Goal: Task Accomplishment & Management: Manage account settings

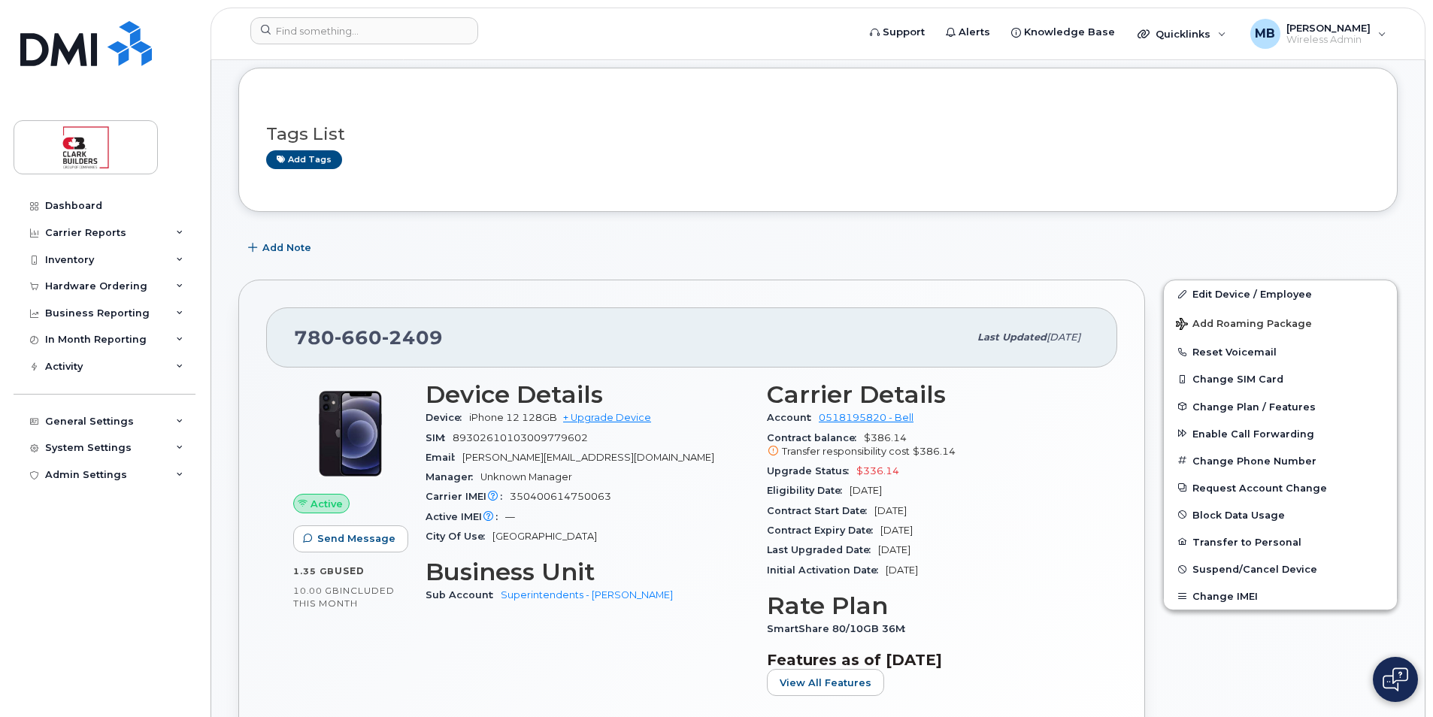
scroll to position [150, 0]
click at [326, 21] on input at bounding box center [364, 30] width 228 height 27
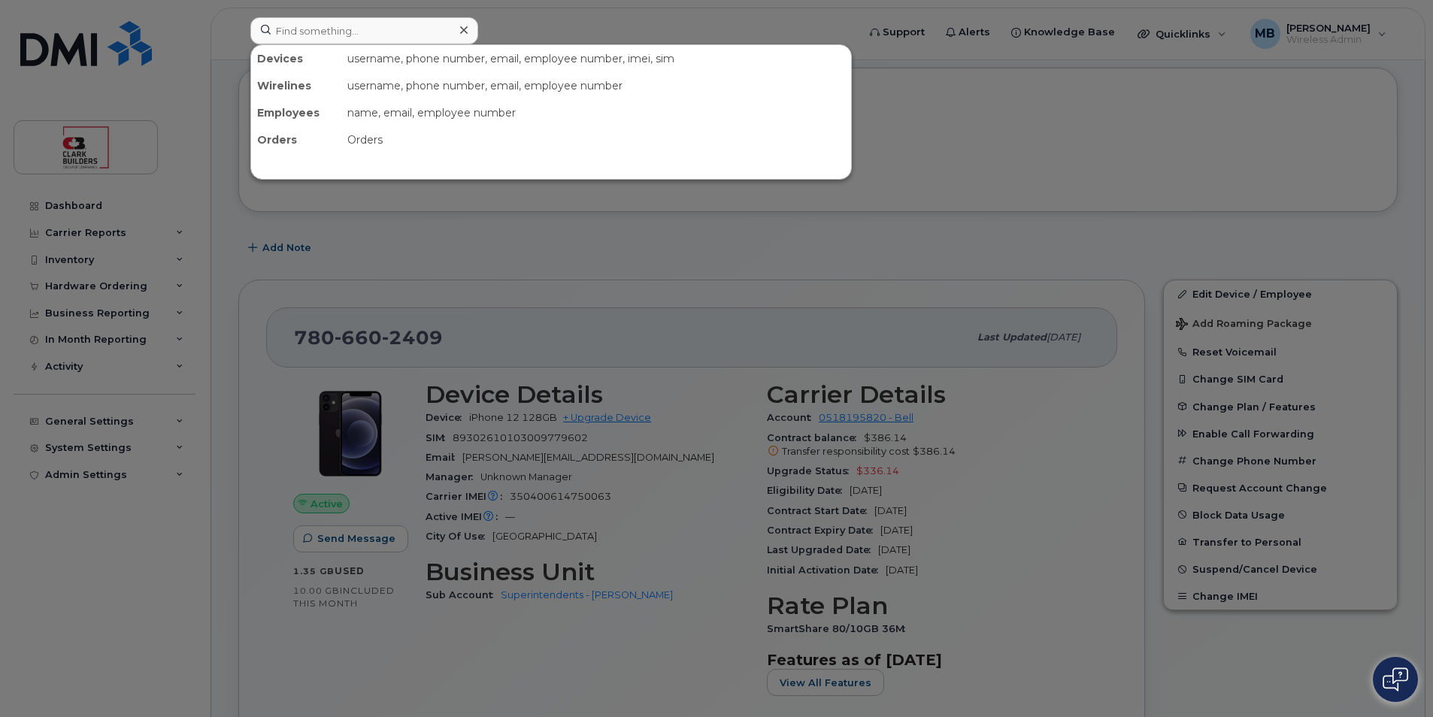
click at [576, 23] on div at bounding box center [716, 358] width 1433 height 717
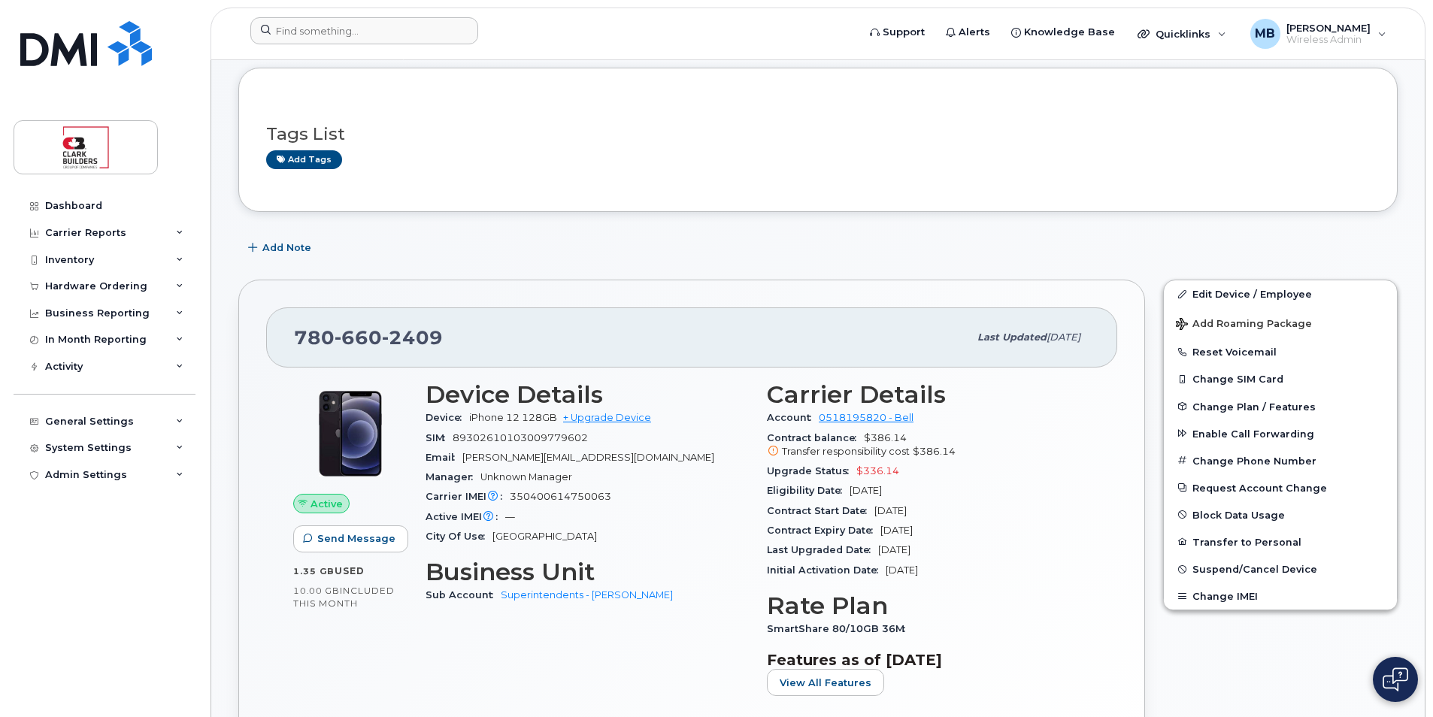
click at [668, 256] on div "Add Note" at bounding box center [818, 248] width 1160 height 27
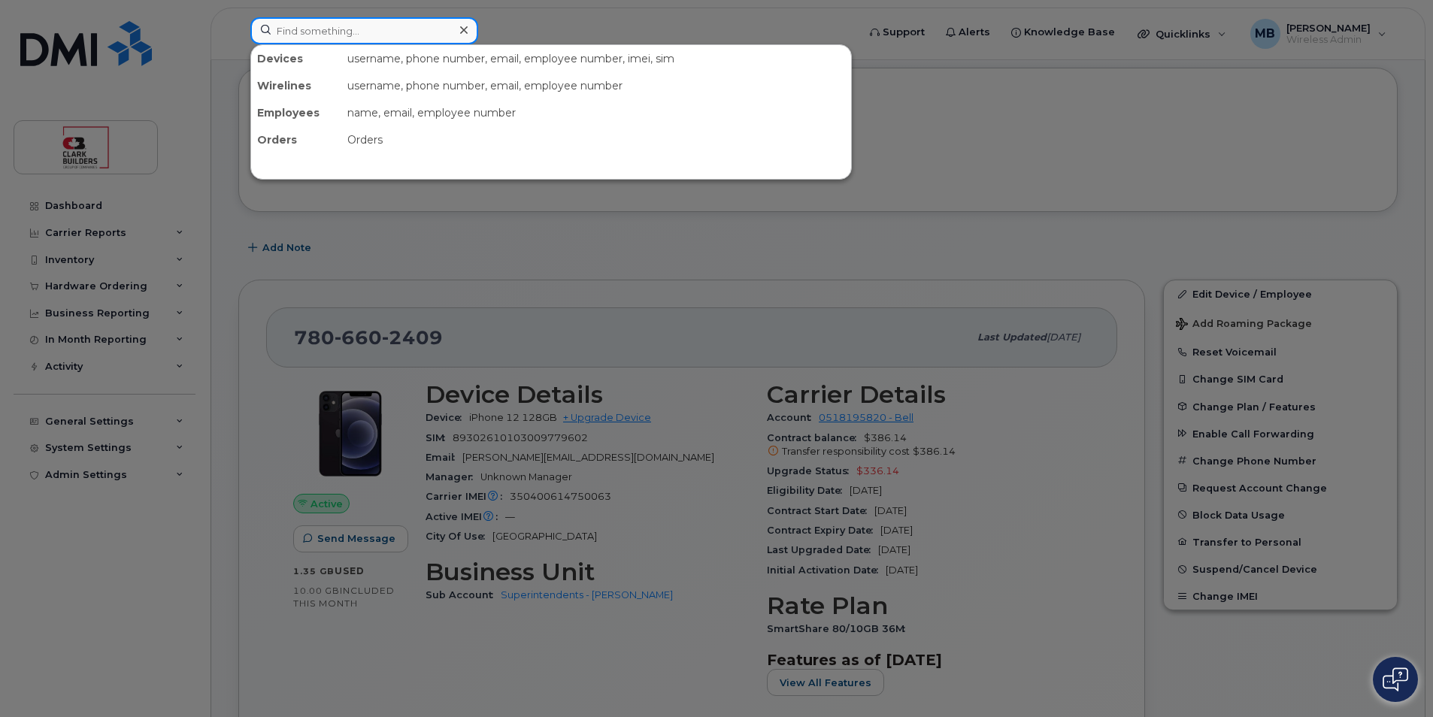
click at [335, 37] on input at bounding box center [364, 30] width 228 height 27
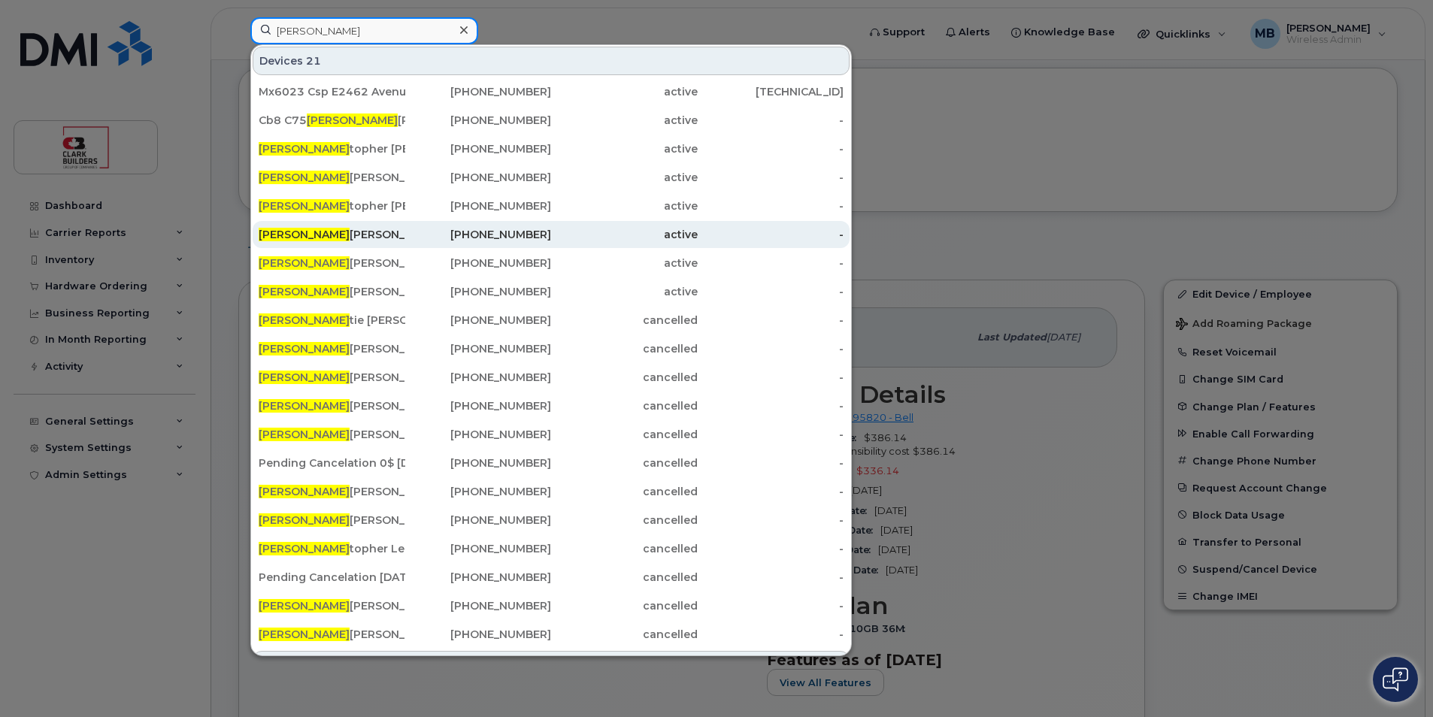
type input "Chris"
click at [395, 235] on div "Chris tian Ibasco" at bounding box center [332, 234] width 147 height 15
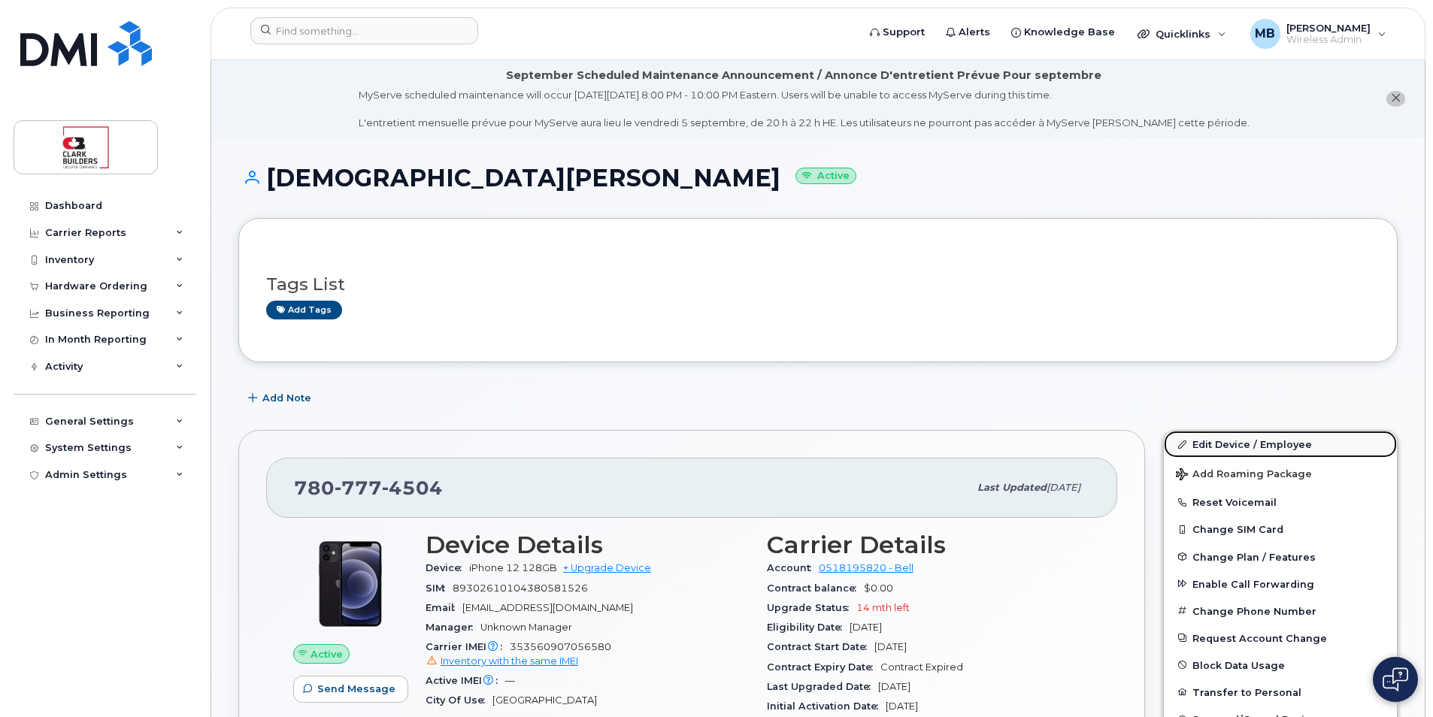
click at [1240, 447] on link "Edit Device / Employee" at bounding box center [1280, 444] width 233 height 27
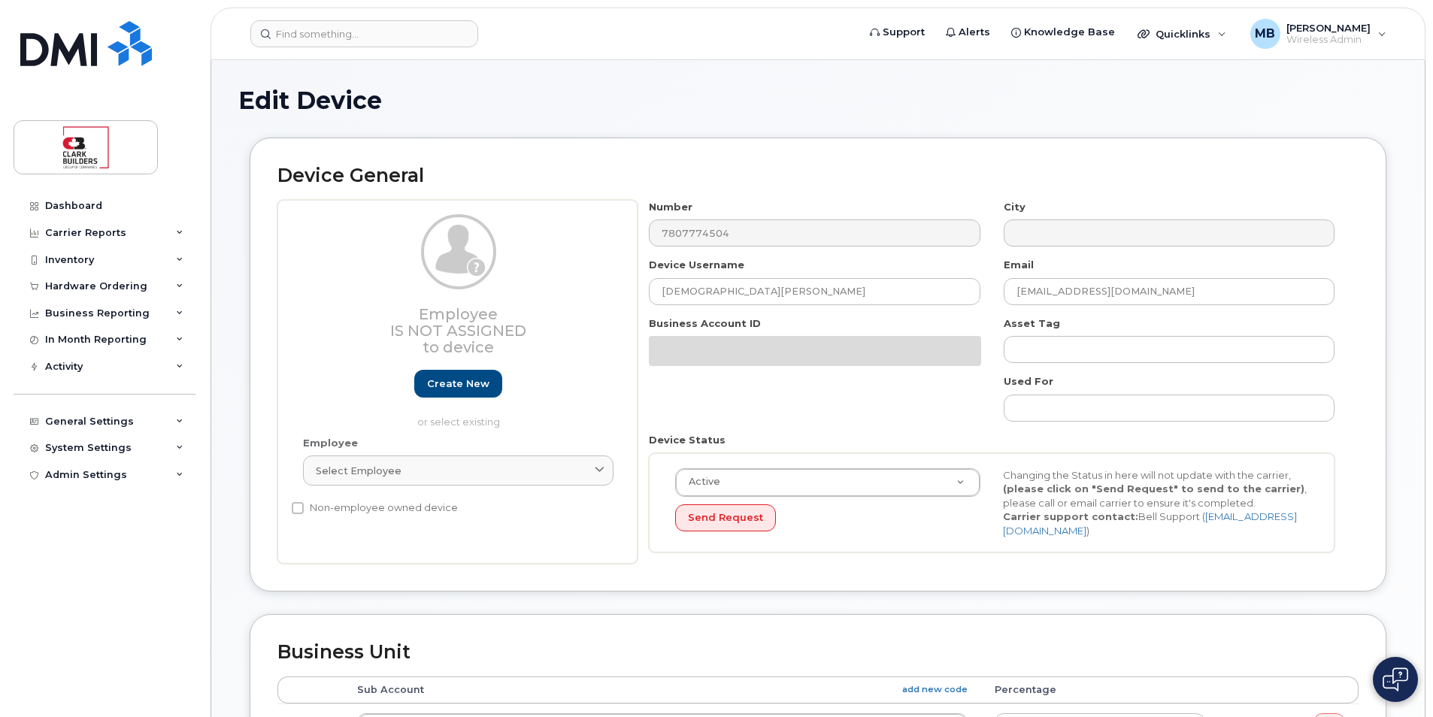
select select "84339"
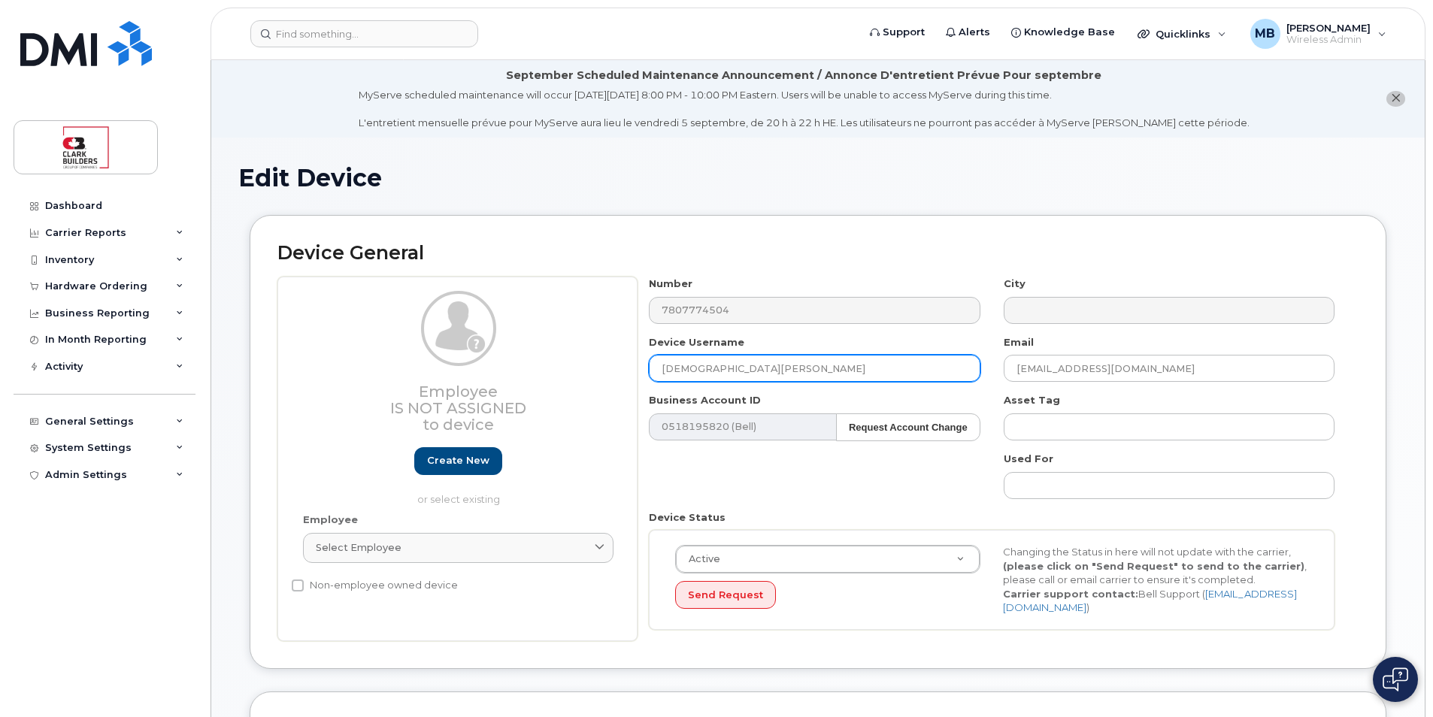
click at [762, 366] on input "[DEMOGRAPHIC_DATA][PERSON_NAME]" at bounding box center [814, 368] width 331 height 27
drag, startPoint x: 732, startPoint y: 358, endPoint x: 605, endPoint y: 350, distance: 127.4
click at [606, 350] on div "Employee Is not assigned to device Create new or select existing Employee Selec…" at bounding box center [817, 459] width 1081 height 365
type input "IT Spare EDM Stock"
type input "active"
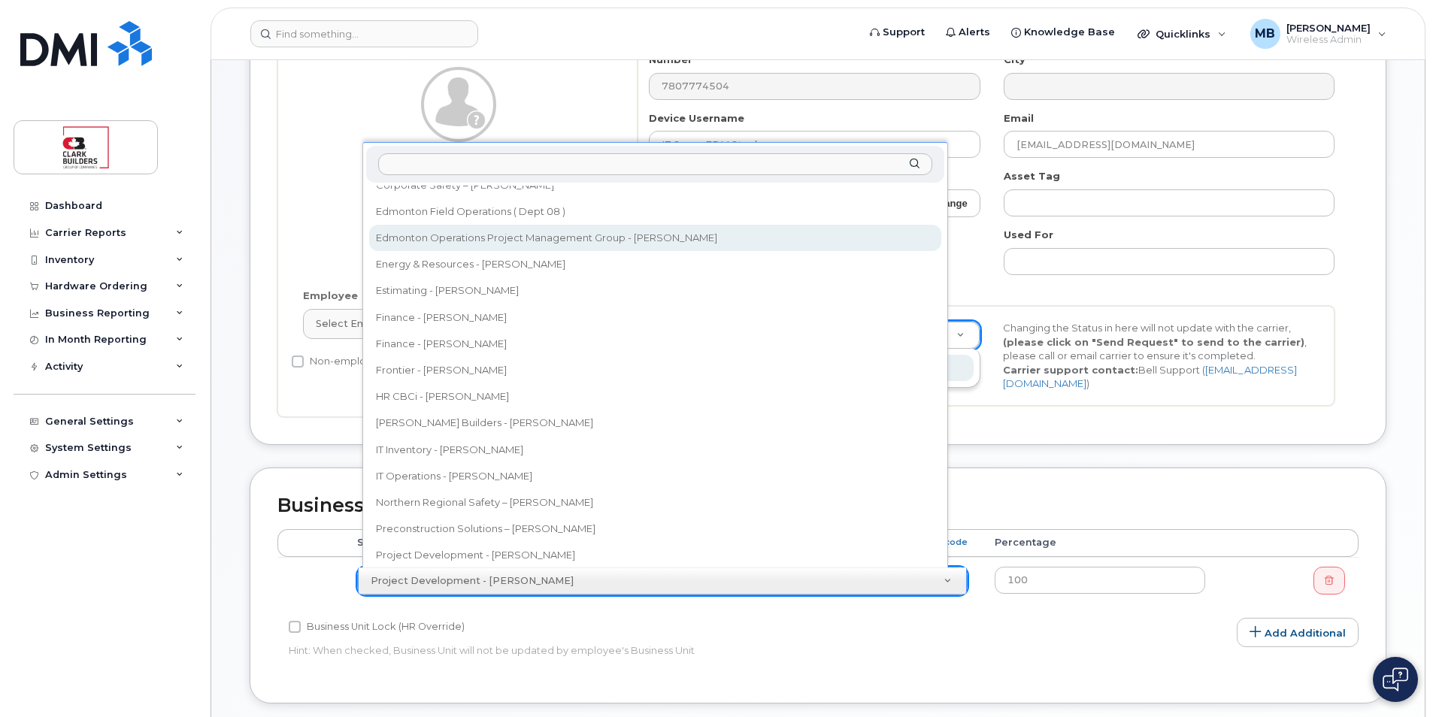
scroll to position [0, 25]
click at [976, 253] on div "Number 7807774504 City Device Username IT Spare EDM Stock Email christian.ibasc…" at bounding box center [992, 235] width 709 height 365
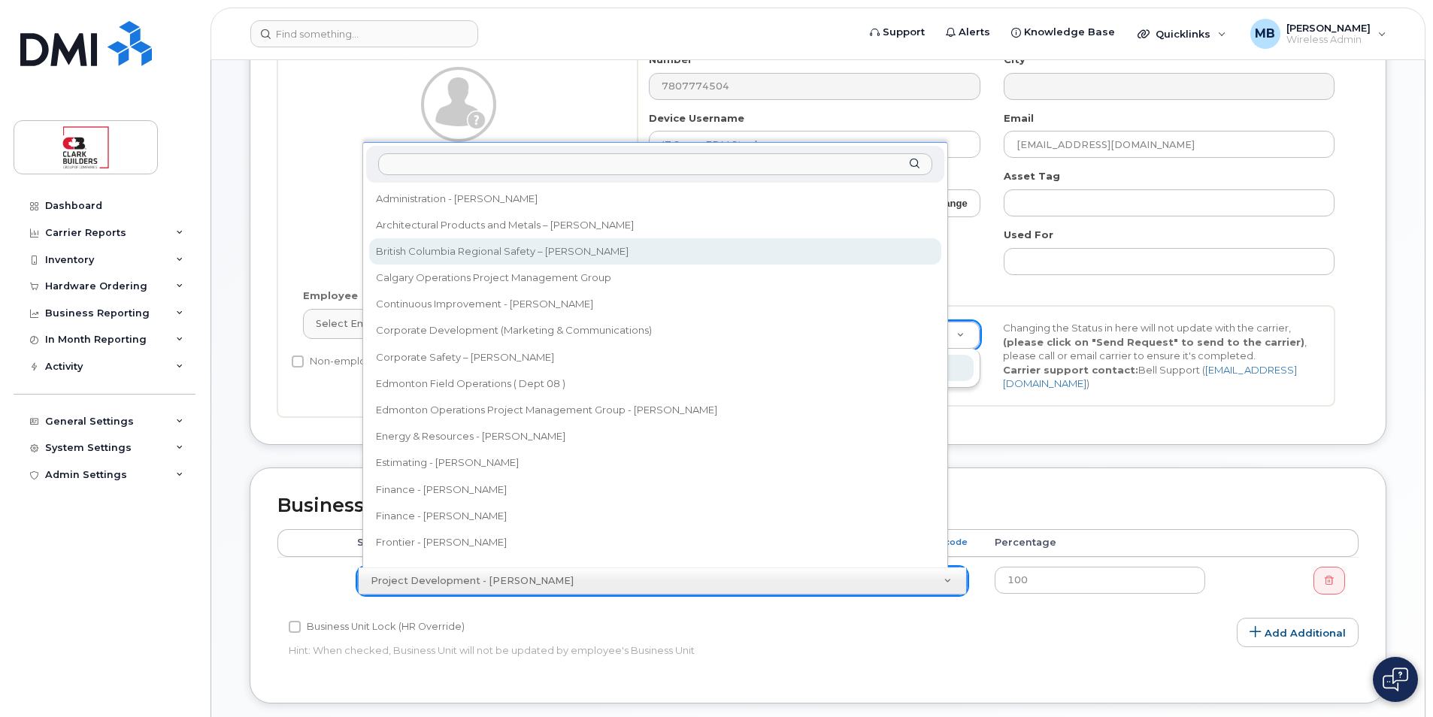
scroll to position [0, 0]
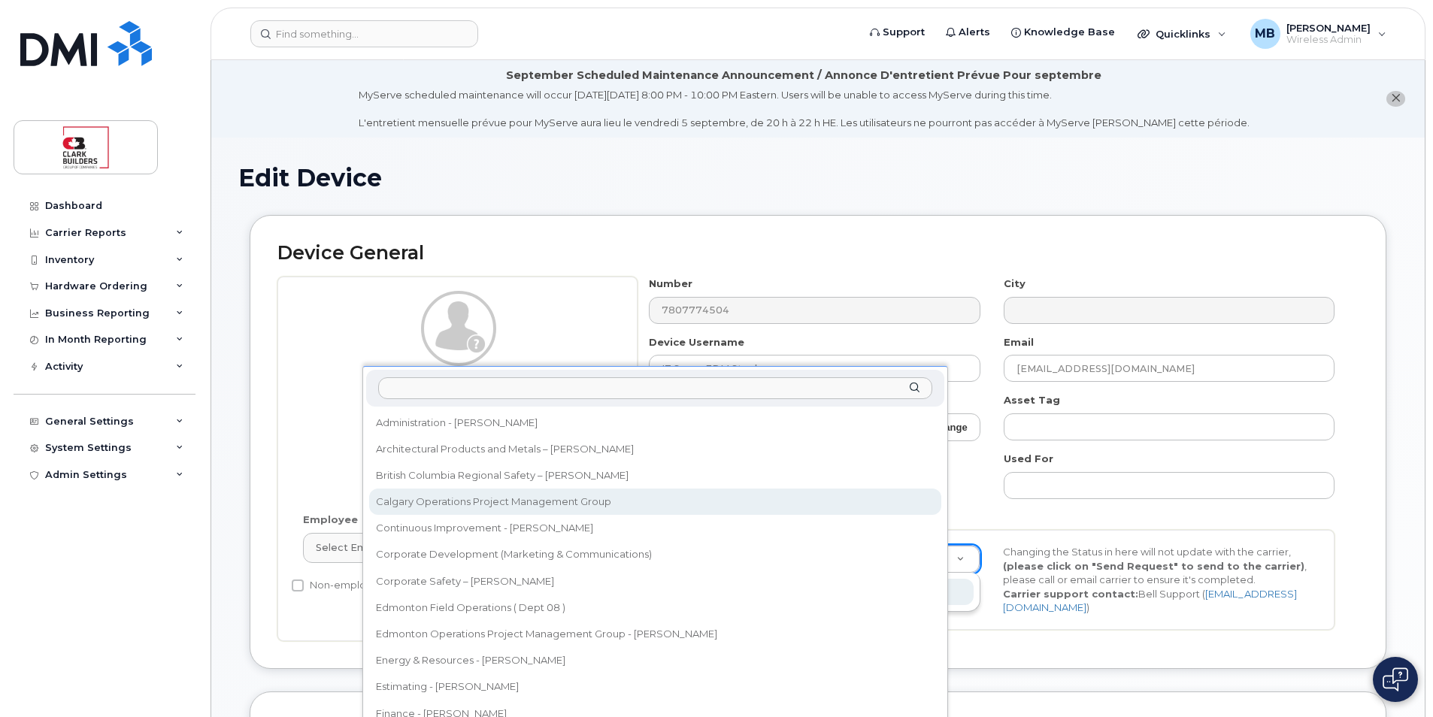
click at [690, 245] on h2 "Device General" at bounding box center [817, 253] width 1081 height 21
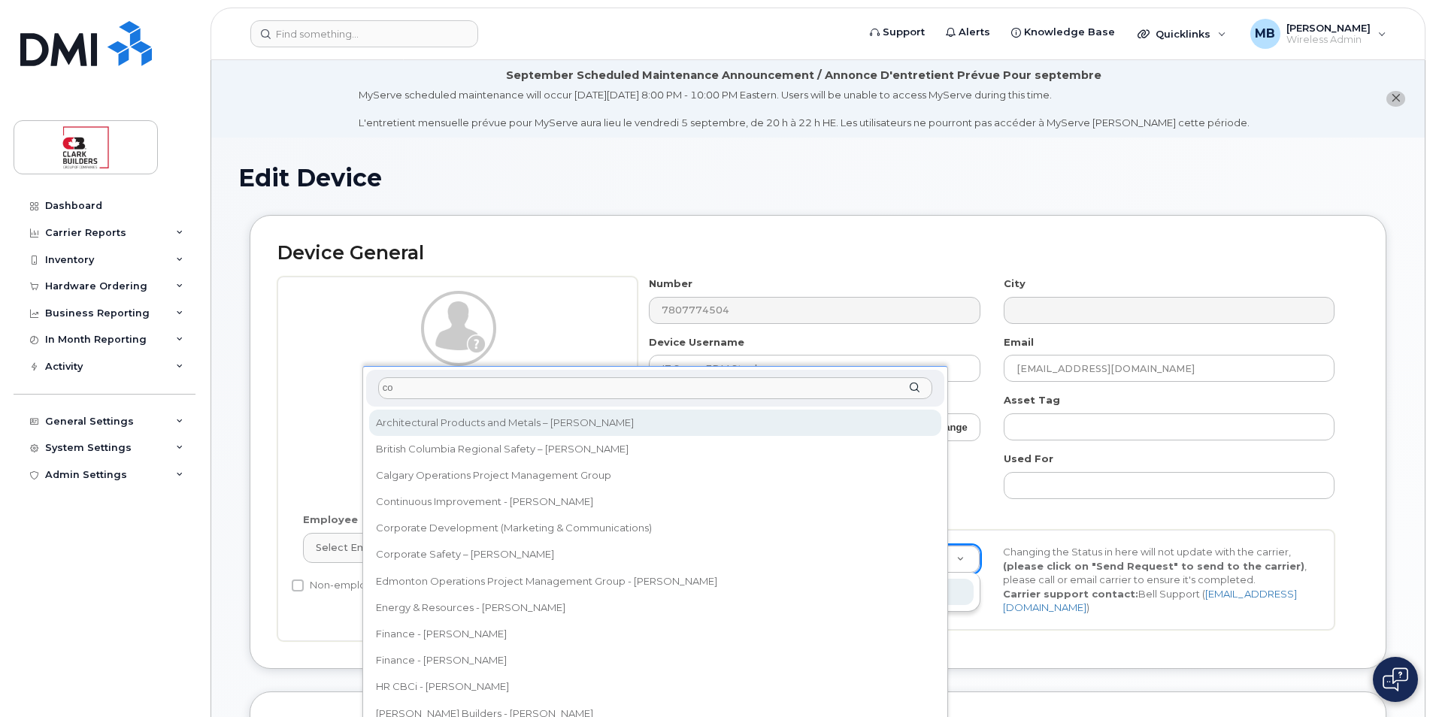
type input "co"
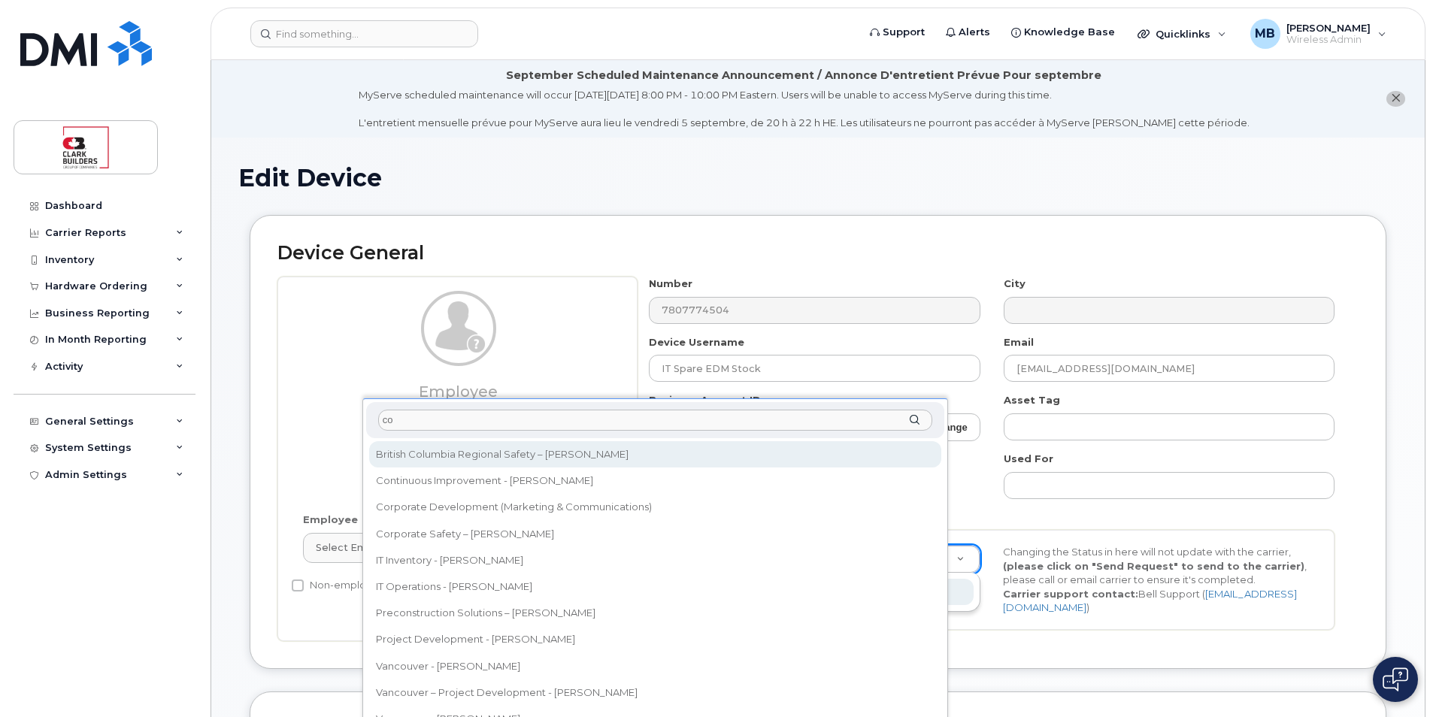
type input "activenr"
type input "c"
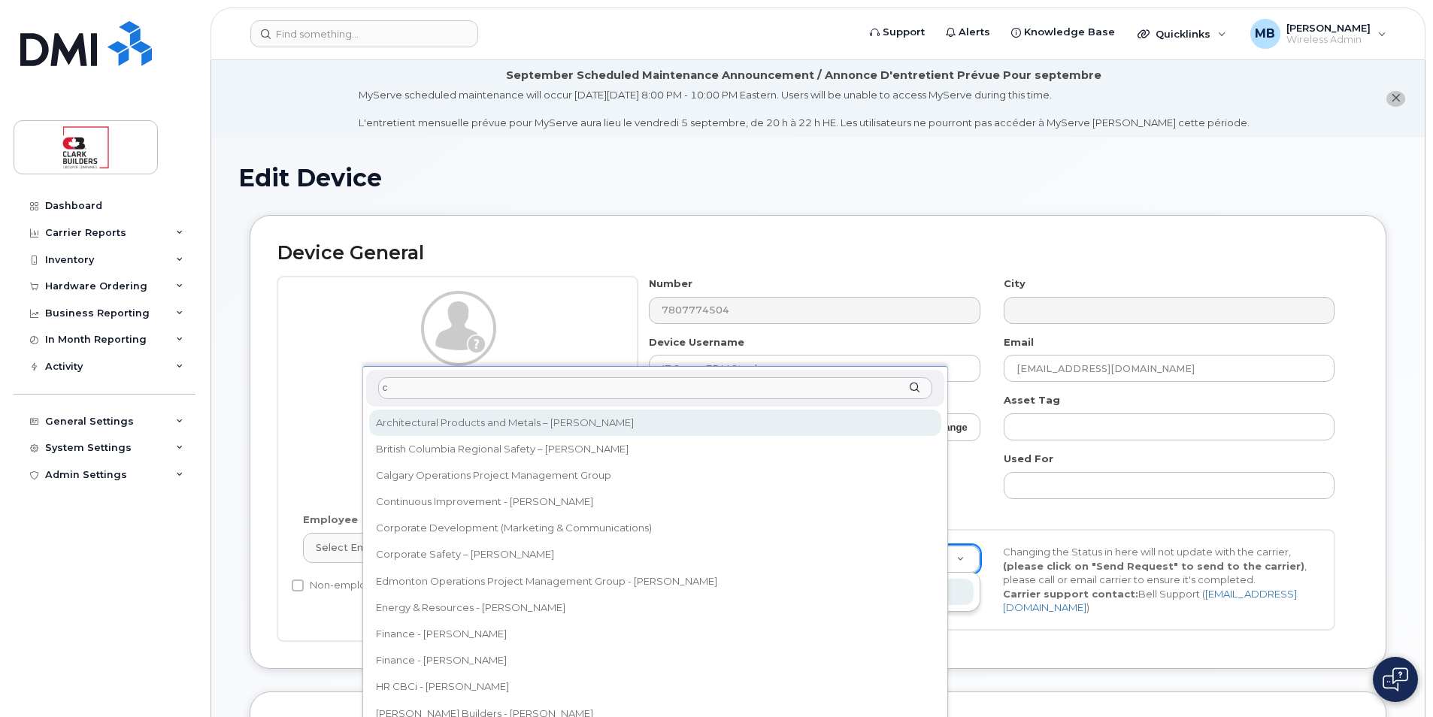
type input "activenrn"
click at [811, 208] on div "Edit Device" at bounding box center [818, 190] width 1160 height 50
click at [813, 208] on div "Edit Device" at bounding box center [818, 190] width 1160 height 50
click at [838, 377] on body "Support Alerts Knowledge Base Quicklinks Suspend / Cancel Device Change SIM Car…" at bounding box center [716, 699] width 1433 height 1399
drag, startPoint x: 838, startPoint y: 379, endPoint x: 838, endPoint y: 369, distance: 9.8
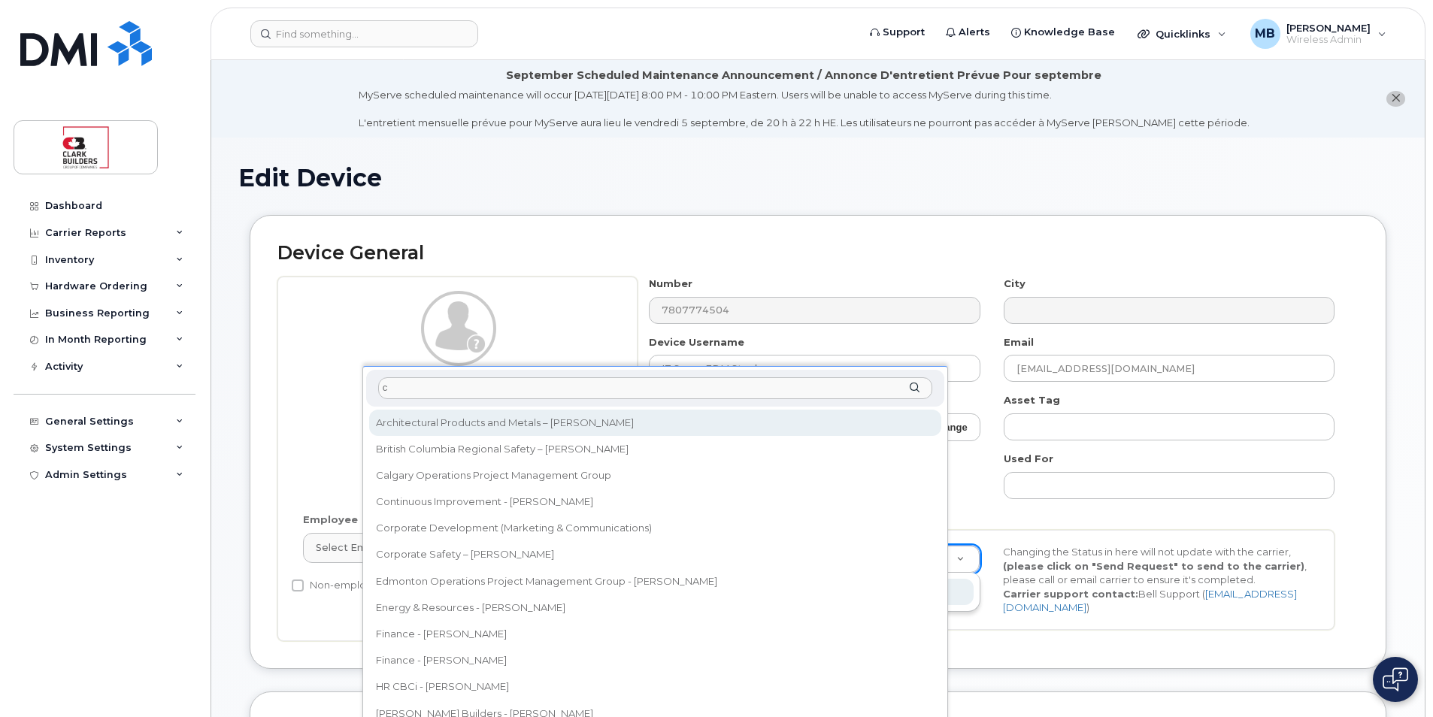
click at [838, 371] on div "c" at bounding box center [655, 388] width 578 height 37
click at [835, 365] on input "IT Spare EDM Stock" at bounding box center [814, 368] width 331 height 27
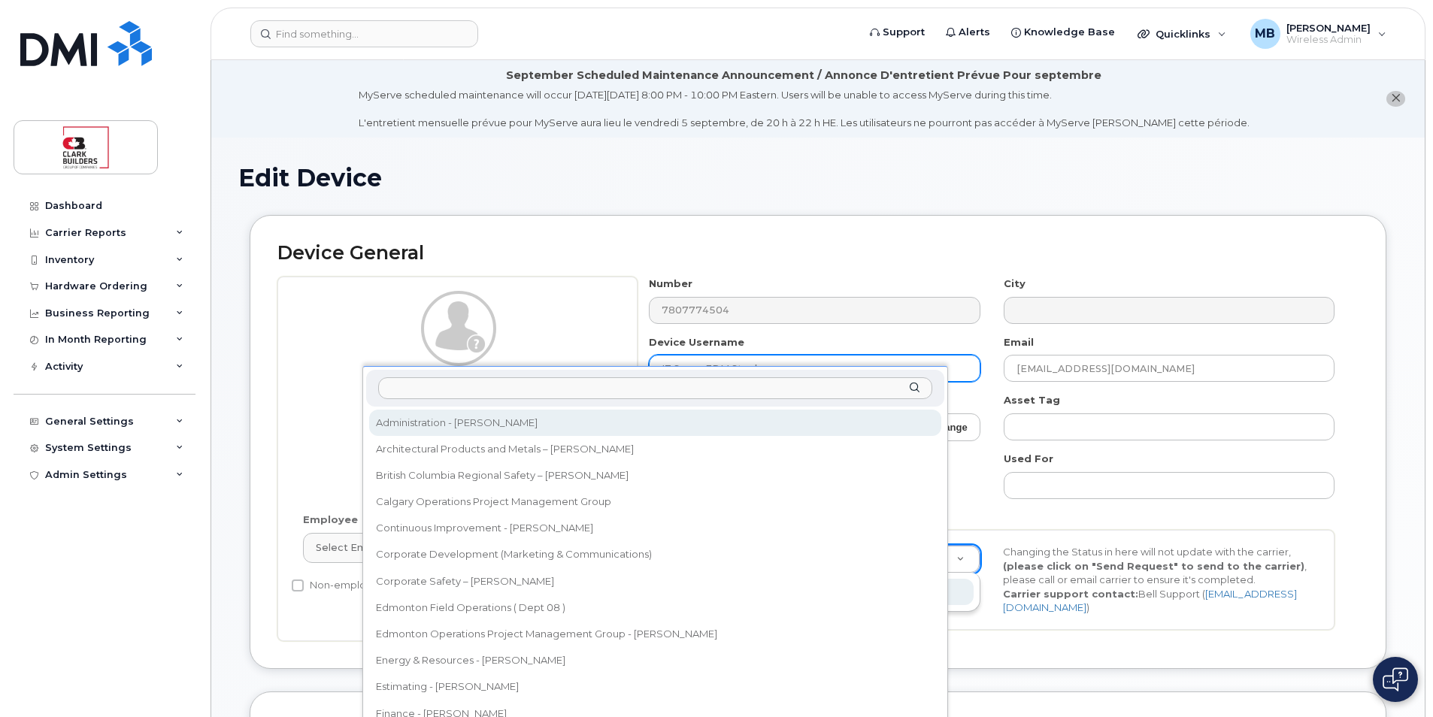
type input "ac"
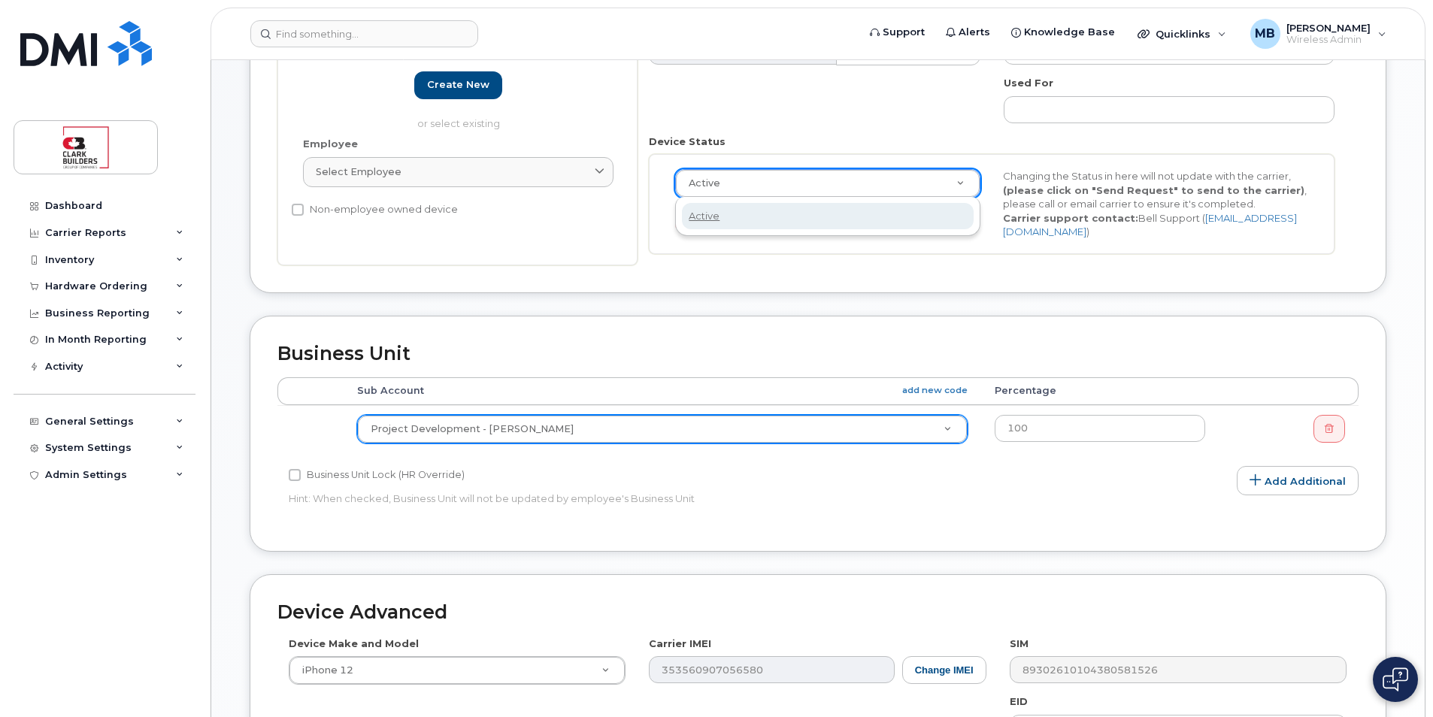
click at [887, 320] on div "Business Unit Accounting Categories Rules Accounting categories percentages mus…" at bounding box center [818, 434] width 1137 height 236
click at [841, 304] on div "Device General Employee Is not assigned to device Create new or select existing…" at bounding box center [818, 77] width 1160 height 477
click at [907, 125] on div "Number 7807774504 City Device Username IT Spare EDM Stock Email christian.ibasc…" at bounding box center [992, 83] width 709 height 365
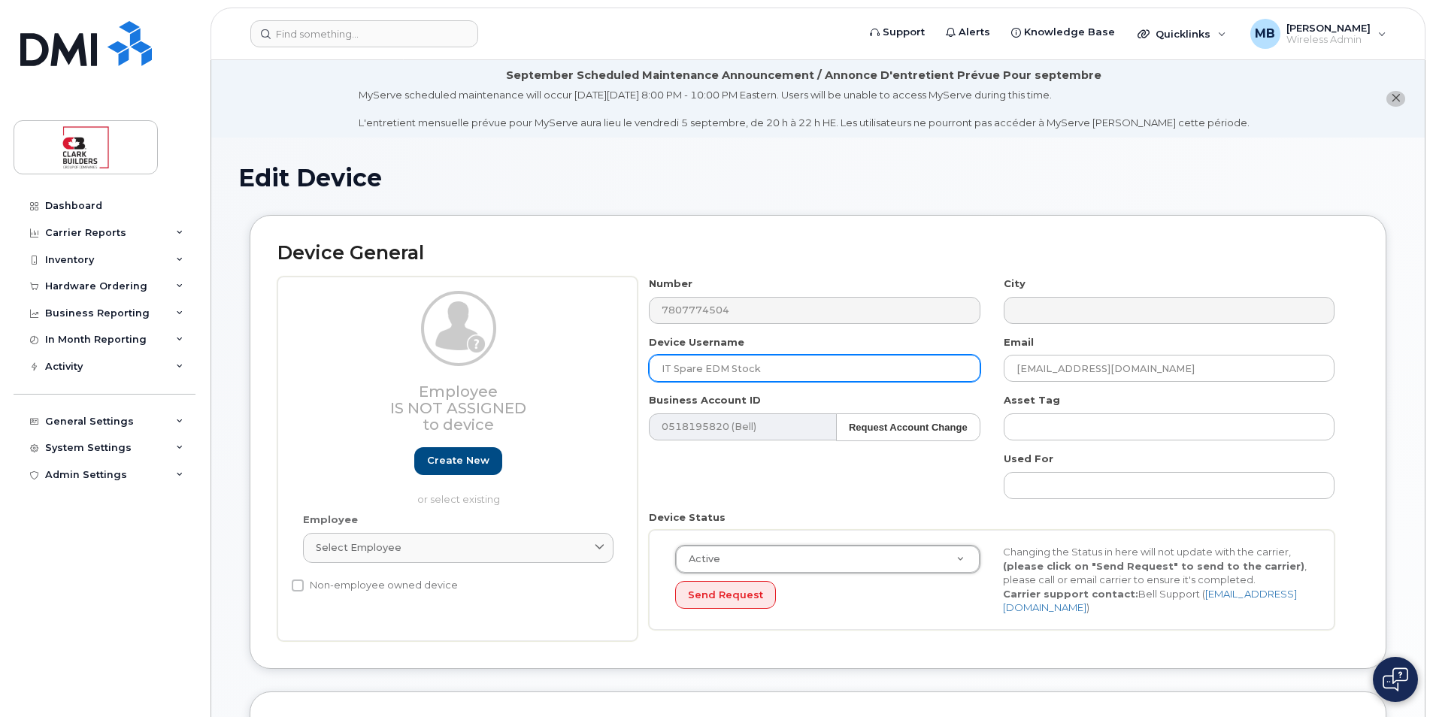
click at [805, 369] on input "IT Spare EDM Stock" at bounding box center [814, 368] width 331 height 27
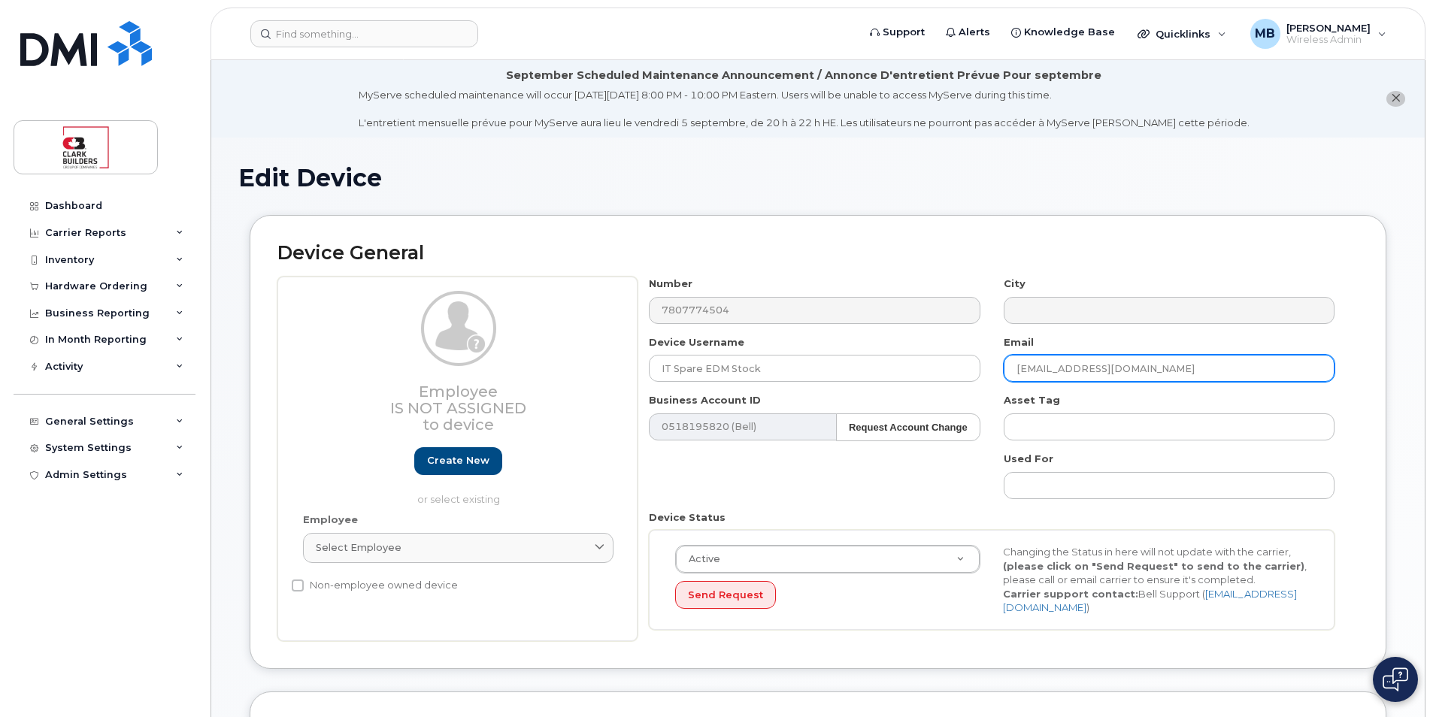
click at [1239, 362] on input "christian.ibasco@clarkbuilders.com" at bounding box center [1169, 368] width 331 height 27
drag, startPoint x: 1089, startPoint y: 371, endPoint x: 979, endPoint y: 371, distance: 109.8
click at [979, 371] on div "Number 7807774504 City Device Username IT Spare EDM Stock Email christian.ibasc…" at bounding box center [992, 459] width 709 height 365
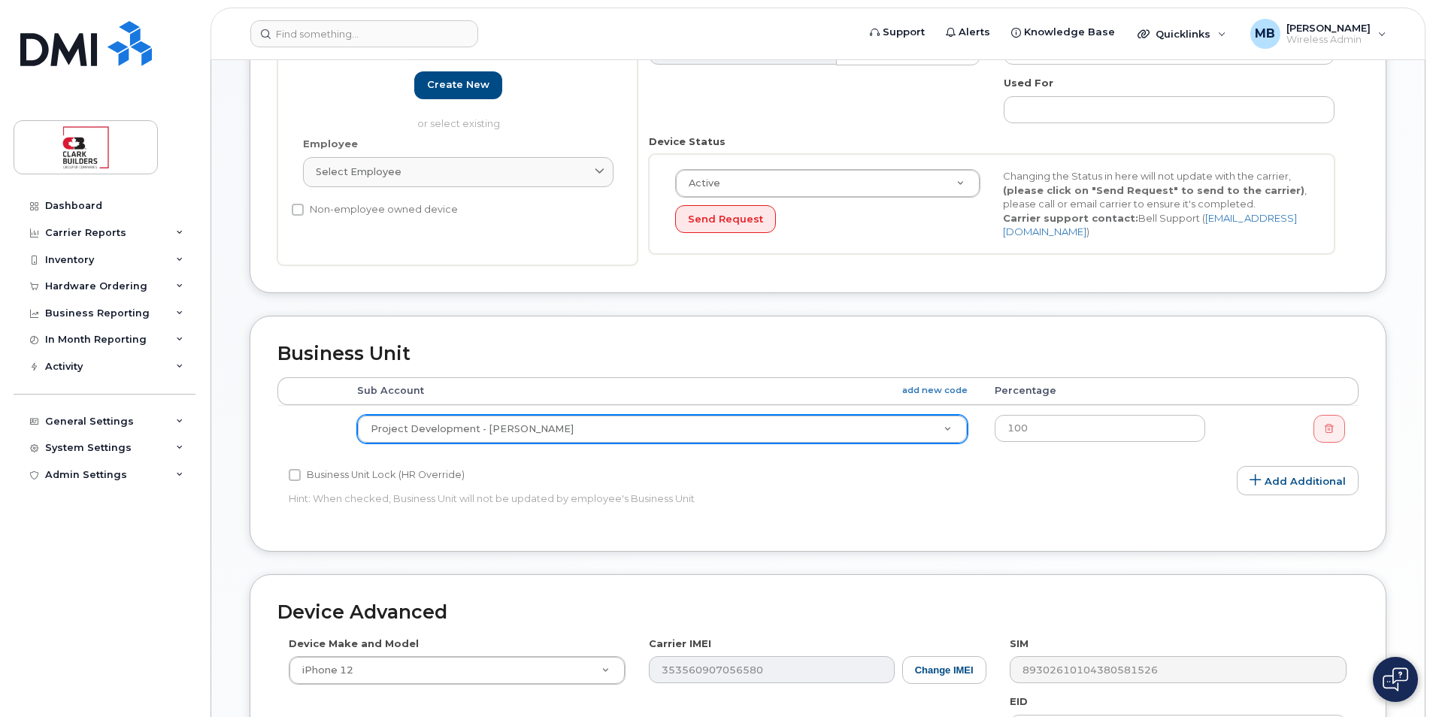
type input "[PERSON_NAME][EMAIL_ADDRESS][PERSON_NAME][DOMAIN_NAME]"
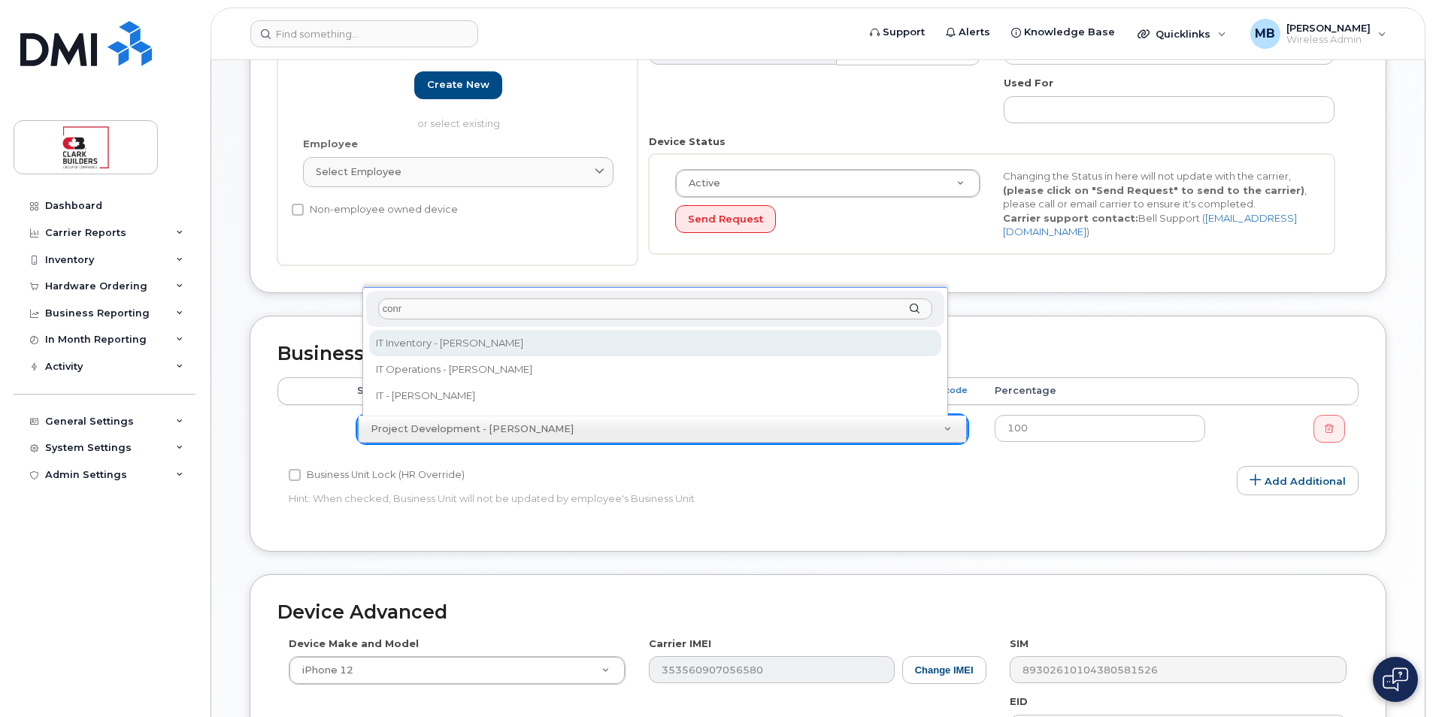
type input "conr"
select select "24207"
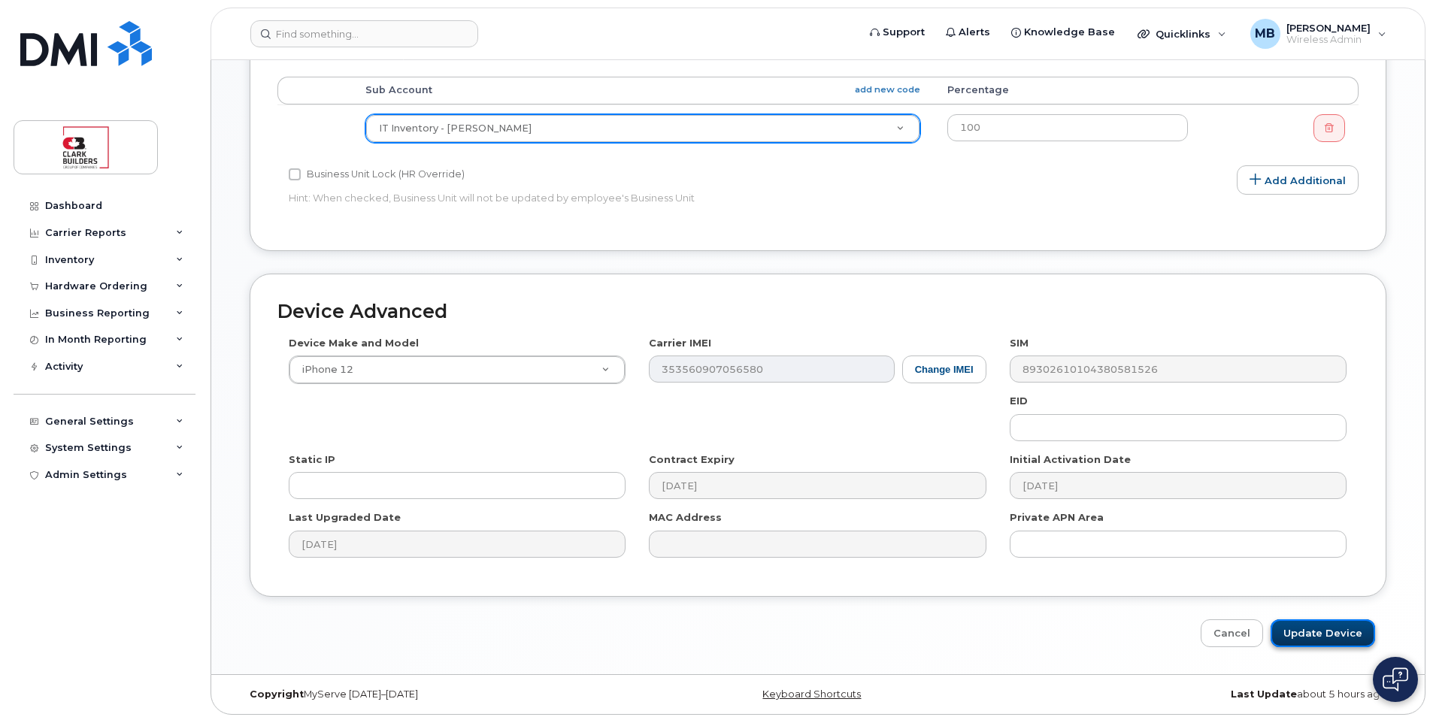
click at [1326, 632] on input "Update Device" at bounding box center [1323, 634] width 105 height 28
type input "Saving..."
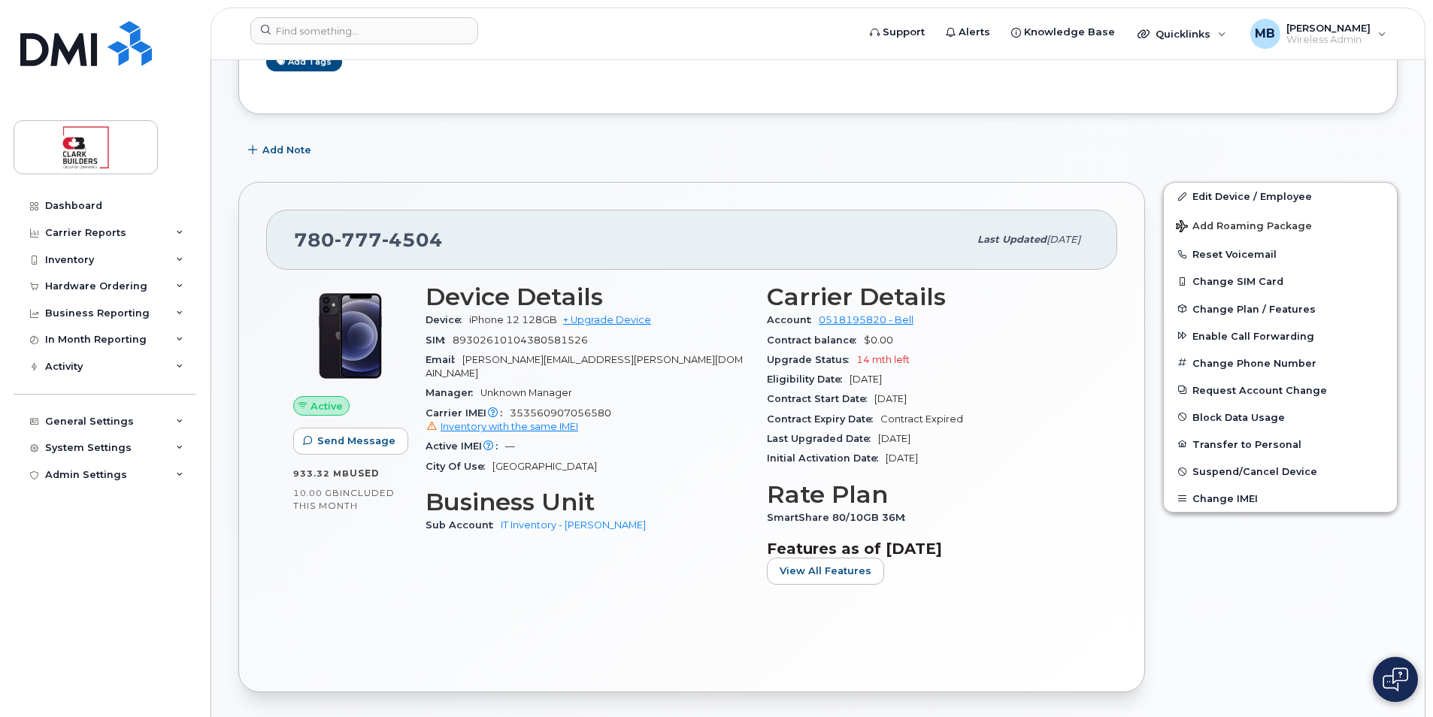
scroll to position [451, 0]
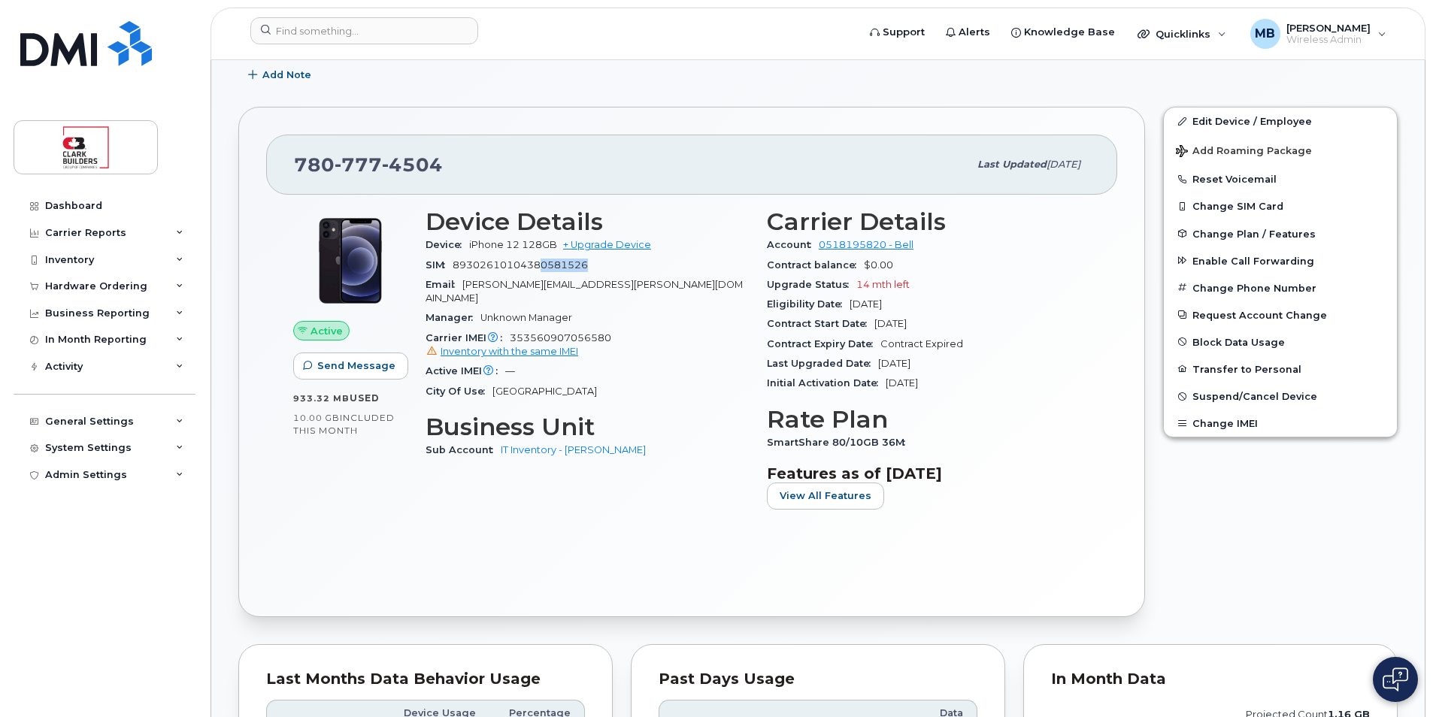
drag, startPoint x: 589, startPoint y: 262, endPoint x: 545, endPoint y: 262, distance: 43.6
click at [545, 262] on span "89302610104380581526" at bounding box center [520, 264] width 135 height 11
drag, startPoint x: 545, startPoint y: 262, endPoint x: 504, endPoint y: 325, distance: 74.9
click at [504, 329] on div "Carrier IMEI Carrier IMEI is reported during the last billing cycle or change o…" at bounding box center [587, 346] width 323 height 34
drag, startPoint x: 504, startPoint y: 325, endPoint x: 529, endPoint y: 321, distance: 25.8
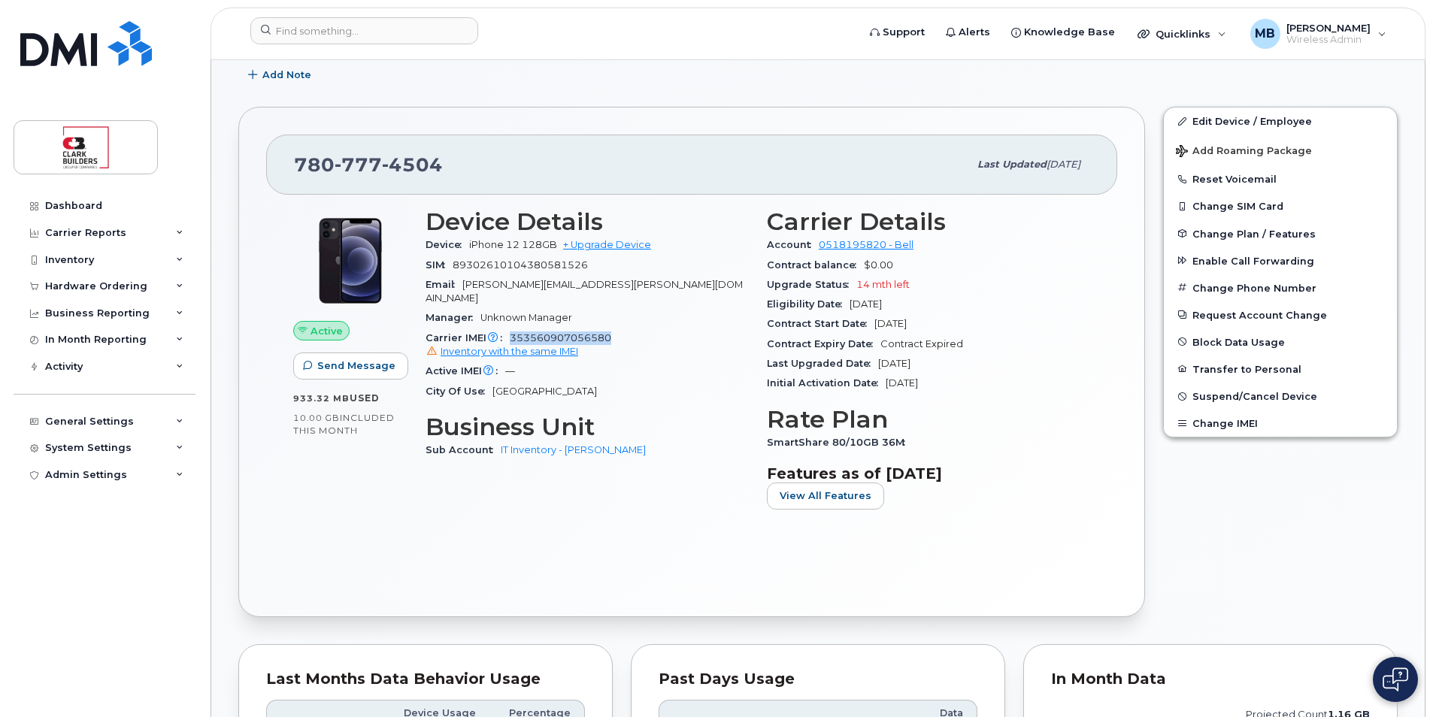
copy span "353560907056580"
